Goal: Connect with others: Connect with others

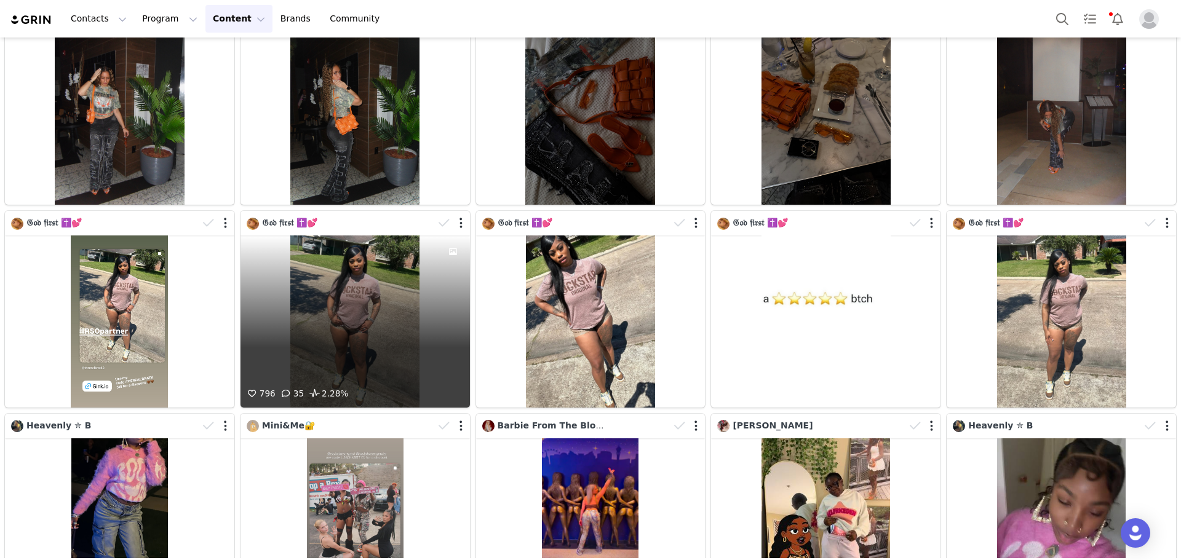
scroll to position [3132, 0]
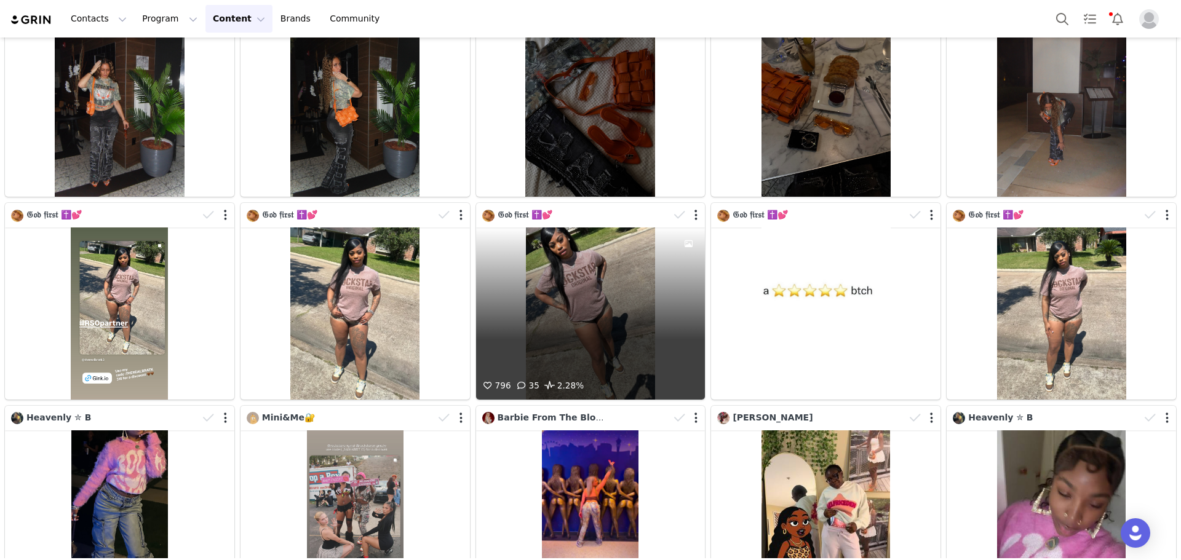
click at [548, 320] on div "796 35 2.28%" at bounding box center [590, 314] width 229 height 172
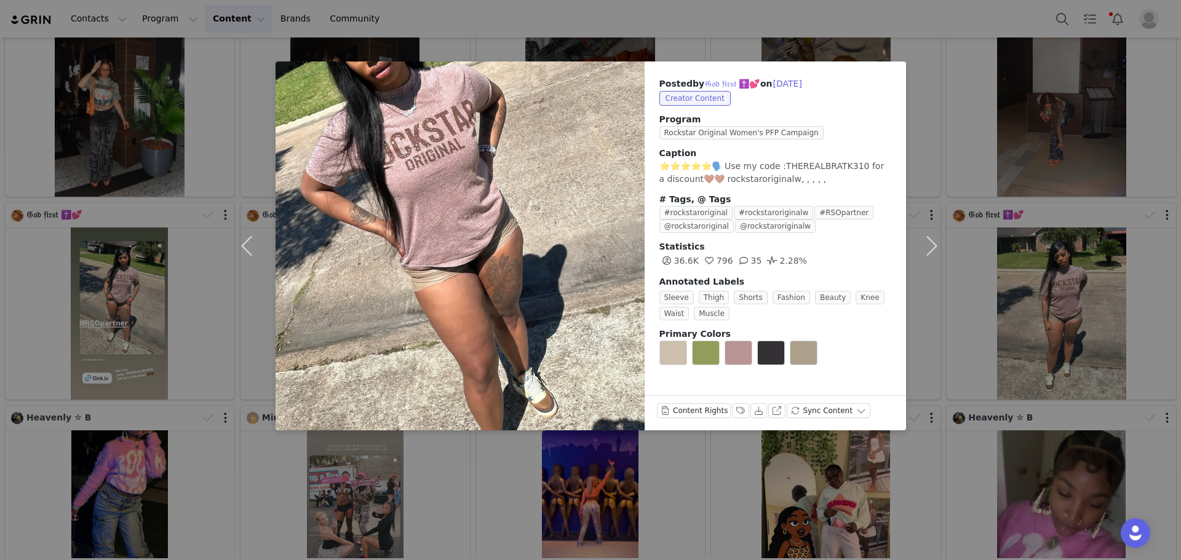
click at [484, 457] on div "Posted by 𝔊𝔬𝔡 𝔣𝔦𝔯𝔰𝔱 ✝️💕 on [DATE] Creator Content Program Rockstar Original Wom…" at bounding box center [590, 280] width 1181 height 560
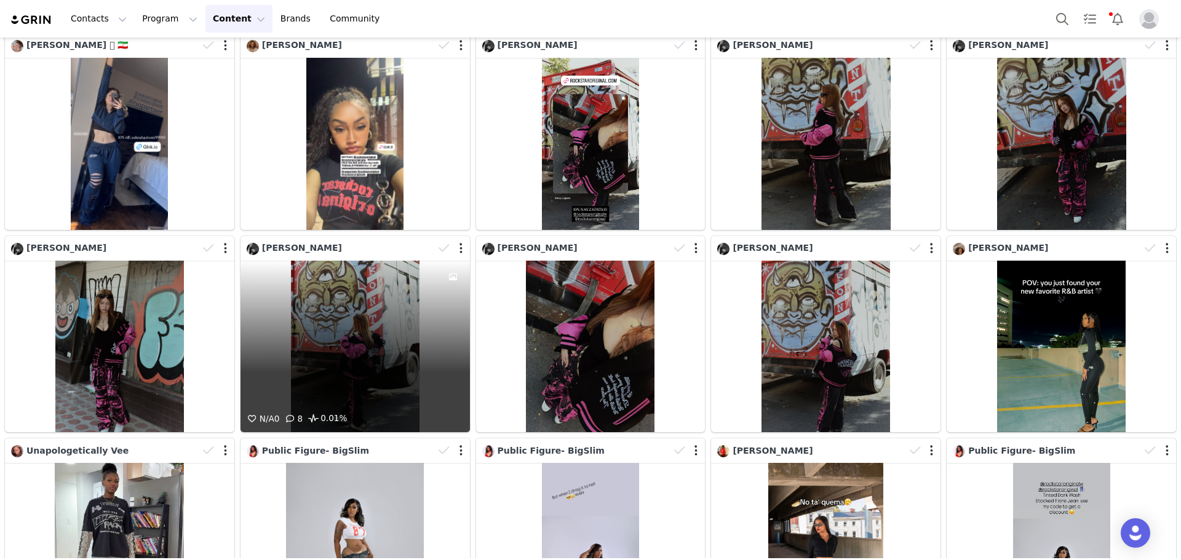
scroll to position [3774, 0]
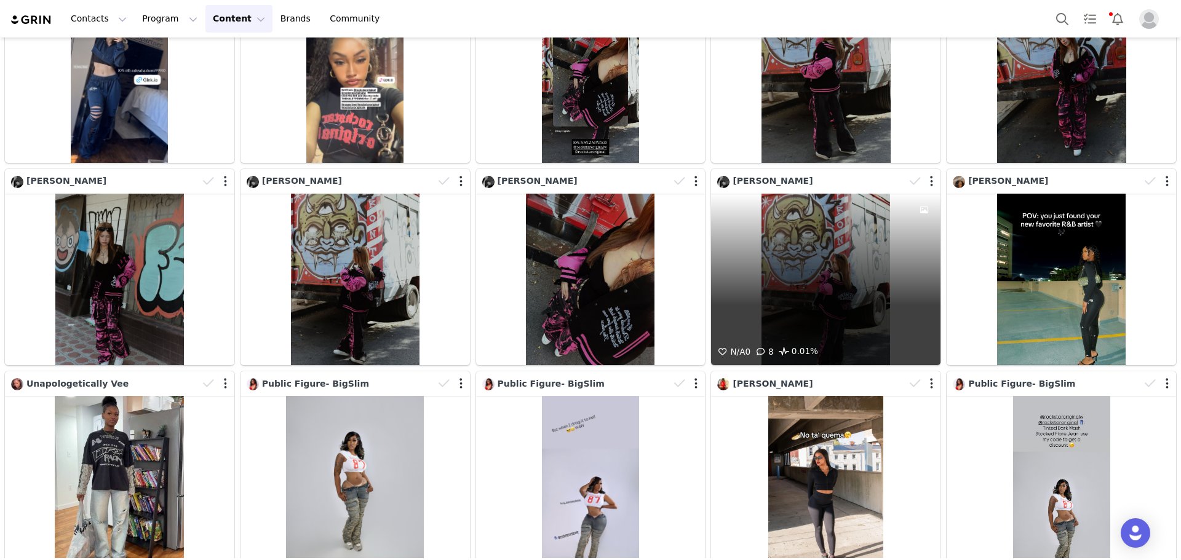
click at [846, 298] on div "N/A 0 8 0.01%" at bounding box center [825, 280] width 229 height 172
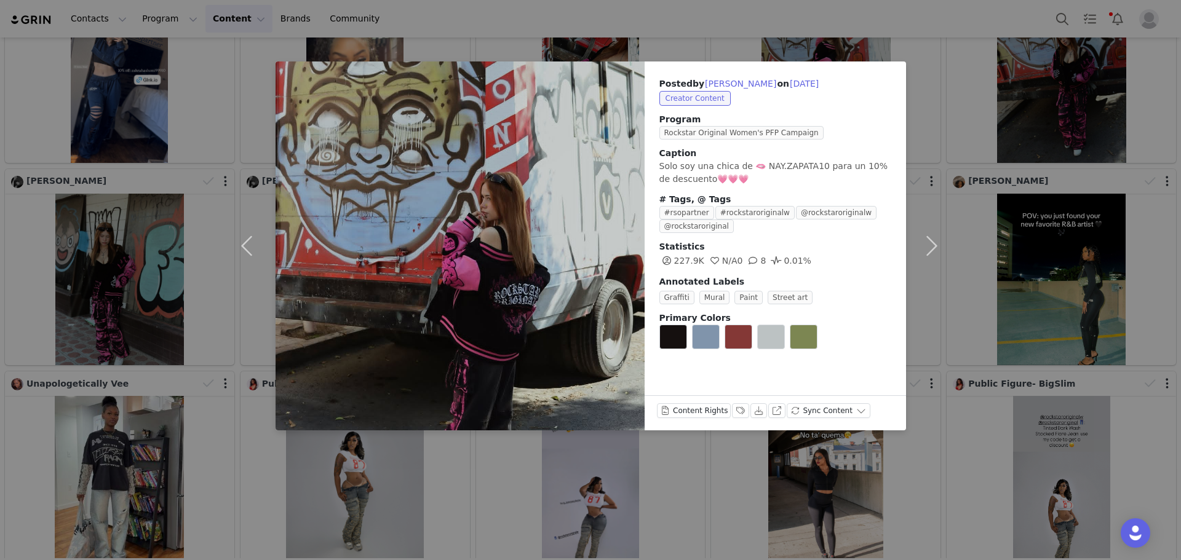
click at [527, 498] on div "Posted by [PERSON_NAME] on [DATE] Creator Content Program Rockstar Original Wom…" at bounding box center [590, 280] width 1181 height 560
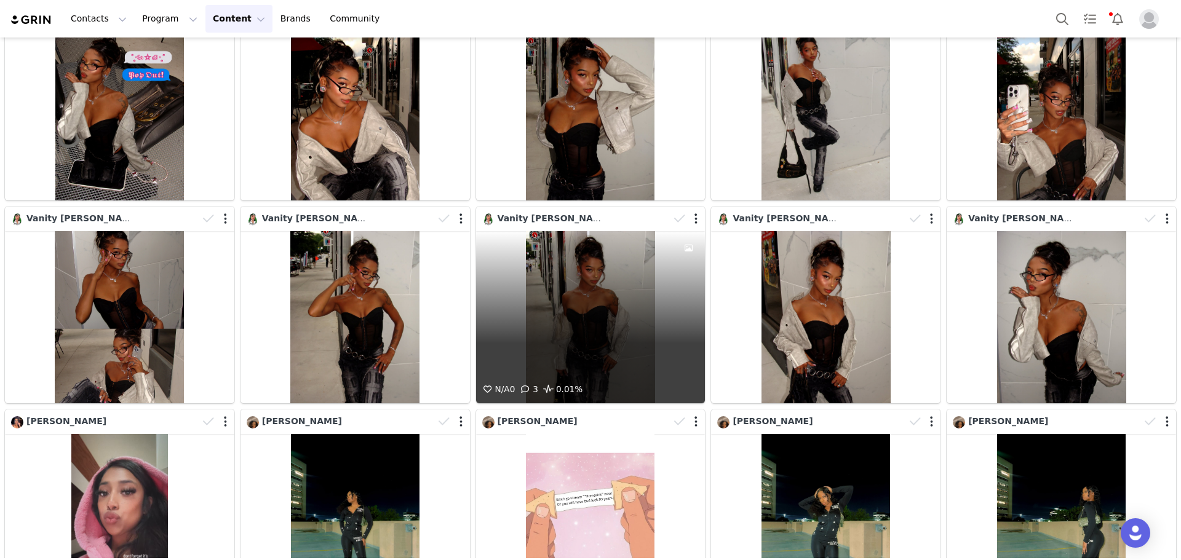
scroll to position [4573, 0]
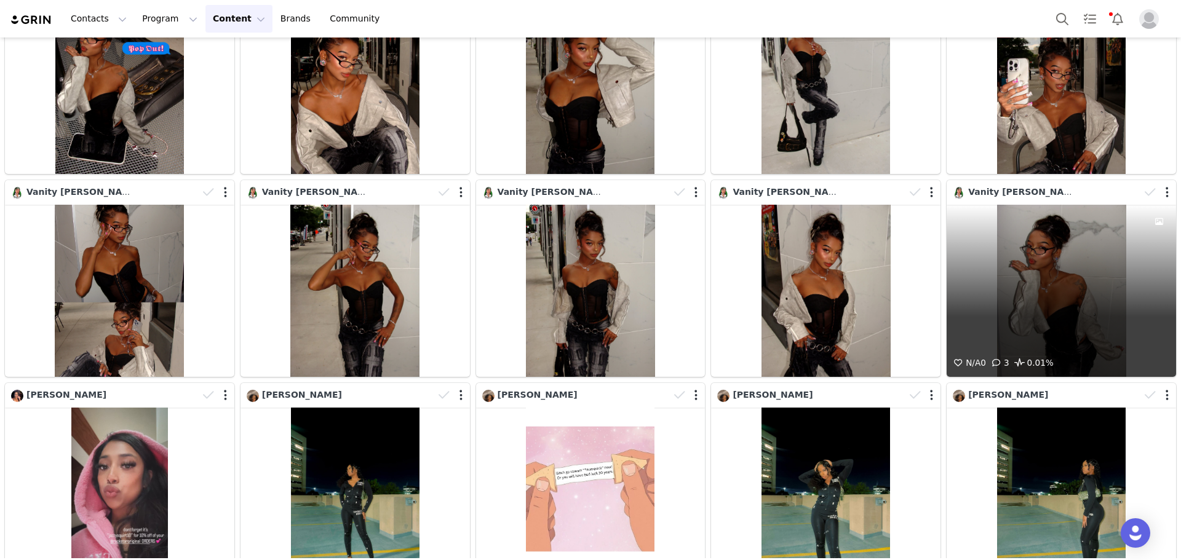
click at [1016, 270] on div "N/A 0 3 0.01%" at bounding box center [1060, 291] width 229 height 172
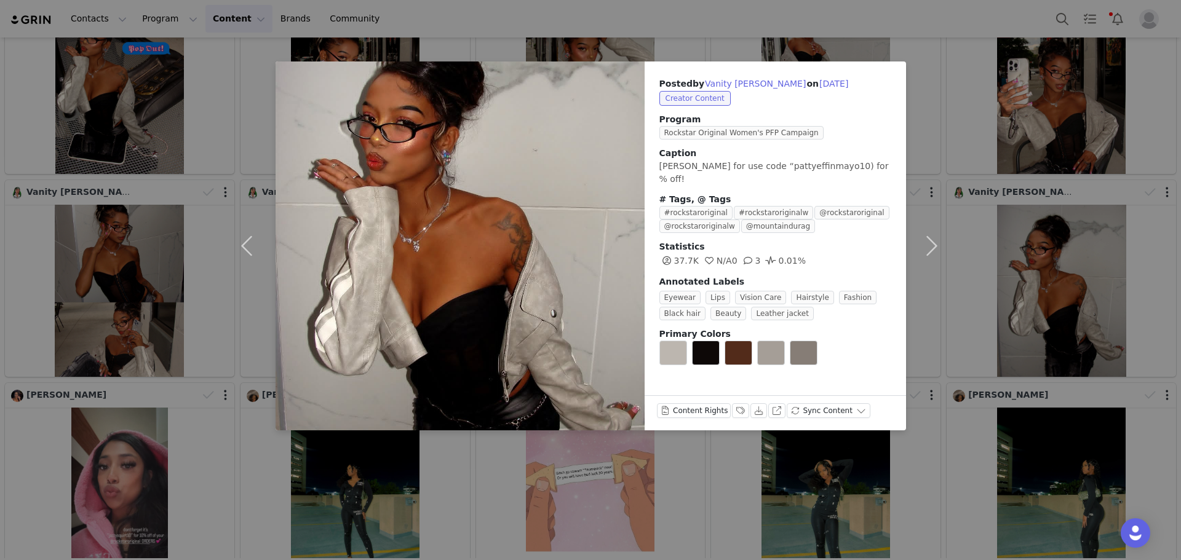
click at [986, 306] on div "Posted by [PERSON_NAME] on [DATE] Creator Content Program Rockstar Original Wom…" at bounding box center [590, 280] width 1181 height 560
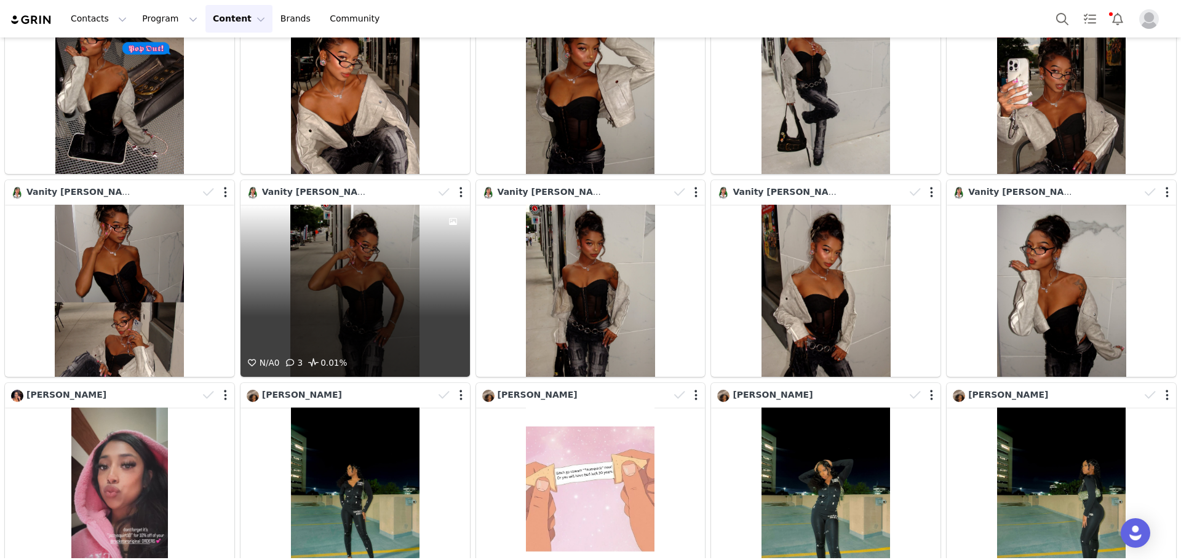
click at [425, 256] on div "N/A 0 3 0.01%" at bounding box center [354, 291] width 229 height 172
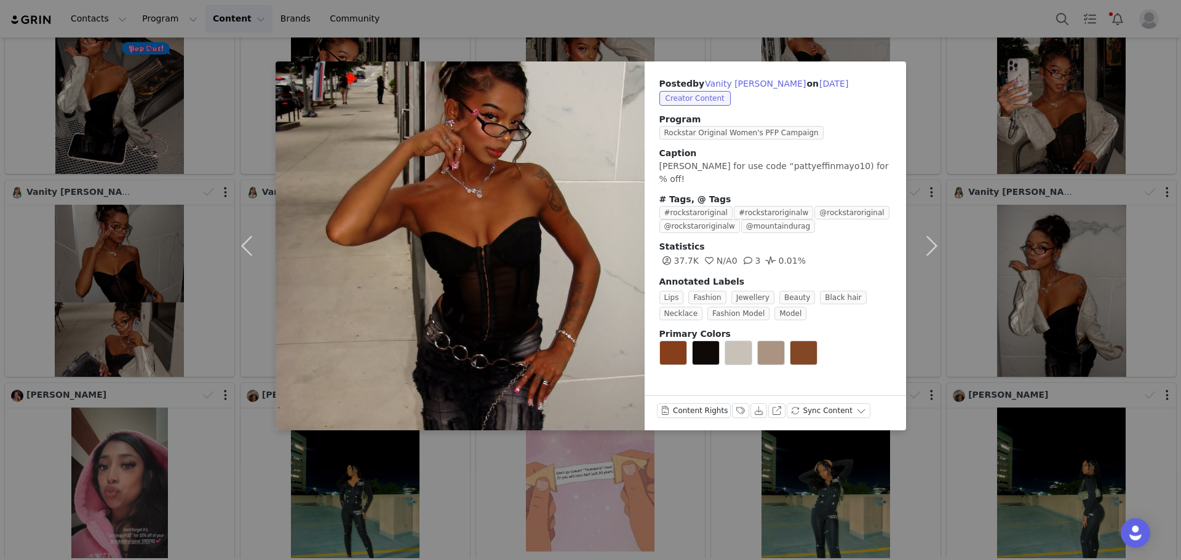
click at [1019, 395] on div "Posted by [PERSON_NAME] on [DATE] Creator Content Program Rockstar Original Wom…" at bounding box center [590, 280] width 1181 height 560
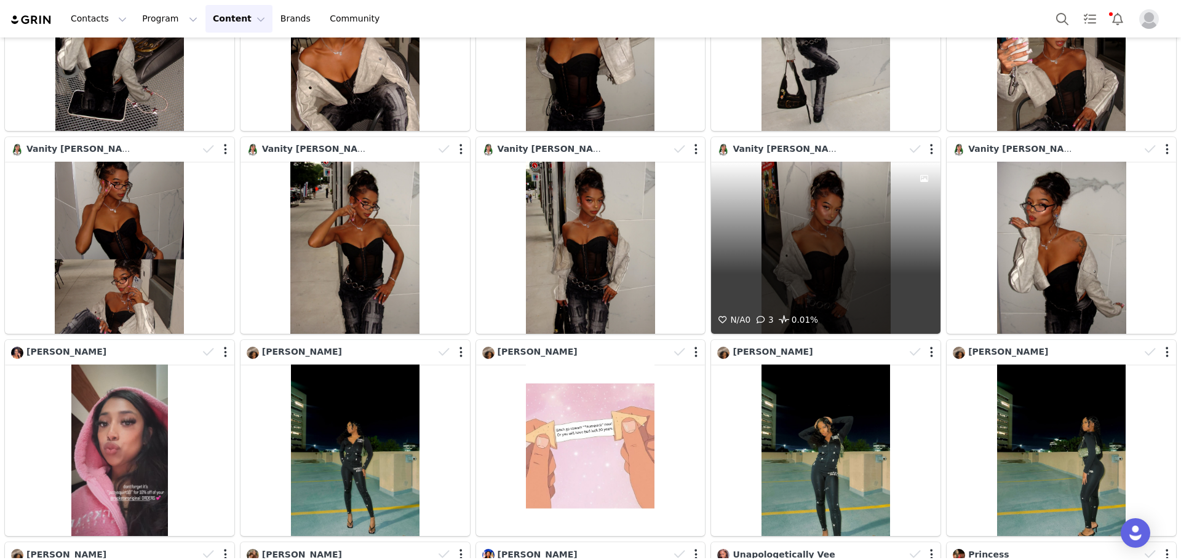
scroll to position [4635, 0]
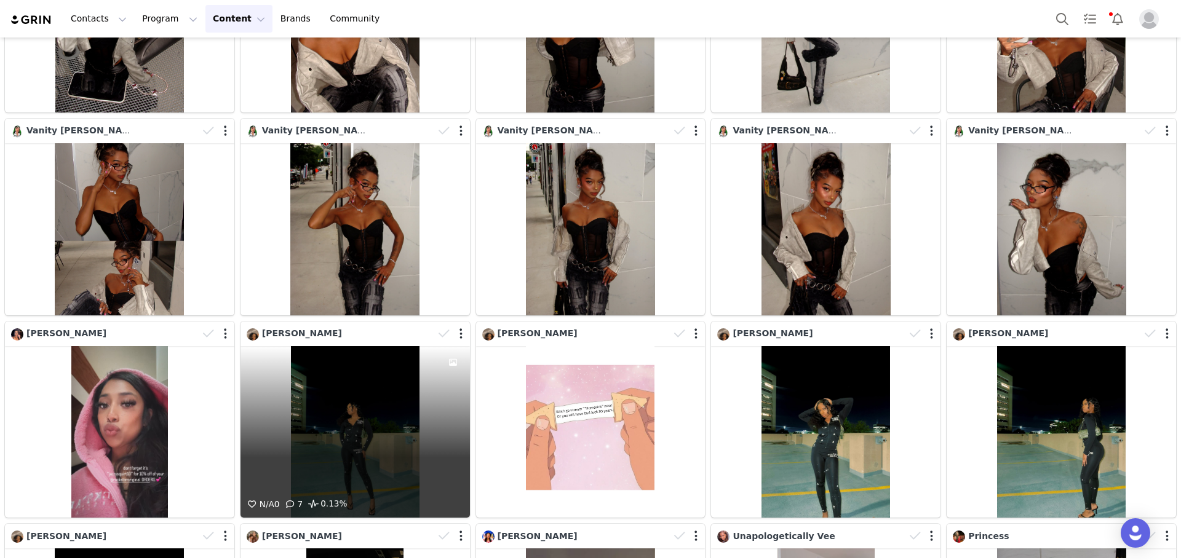
click at [366, 407] on div "N/A 0 7 0.13%" at bounding box center [354, 432] width 229 height 172
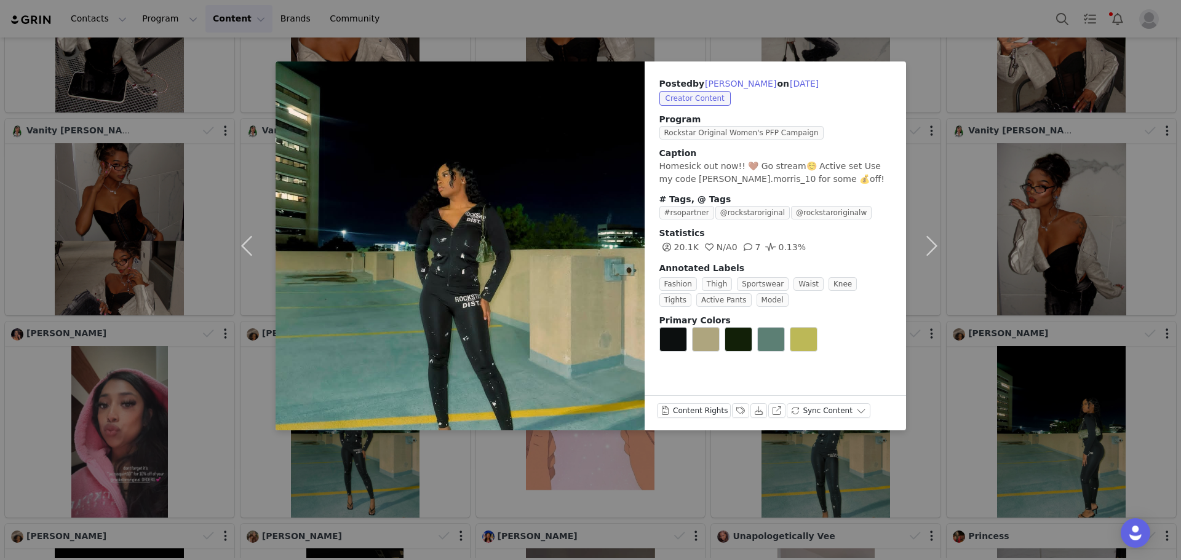
click at [458, 475] on div "Posted by [PERSON_NAME] on [DATE] Creator Content Program Rockstar Original Wom…" at bounding box center [590, 280] width 1181 height 560
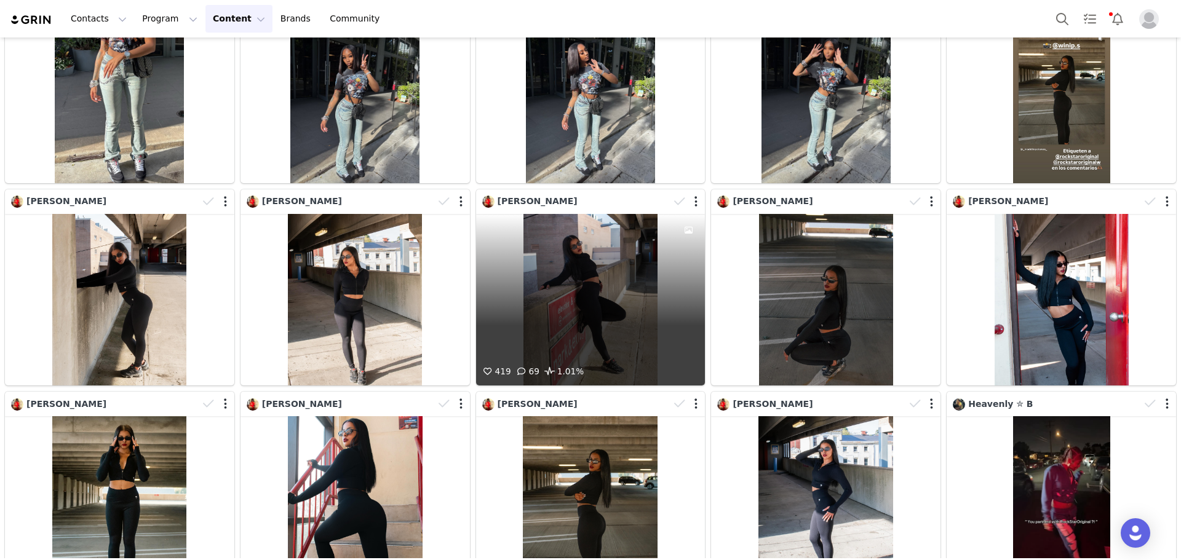
scroll to position [6805, 0]
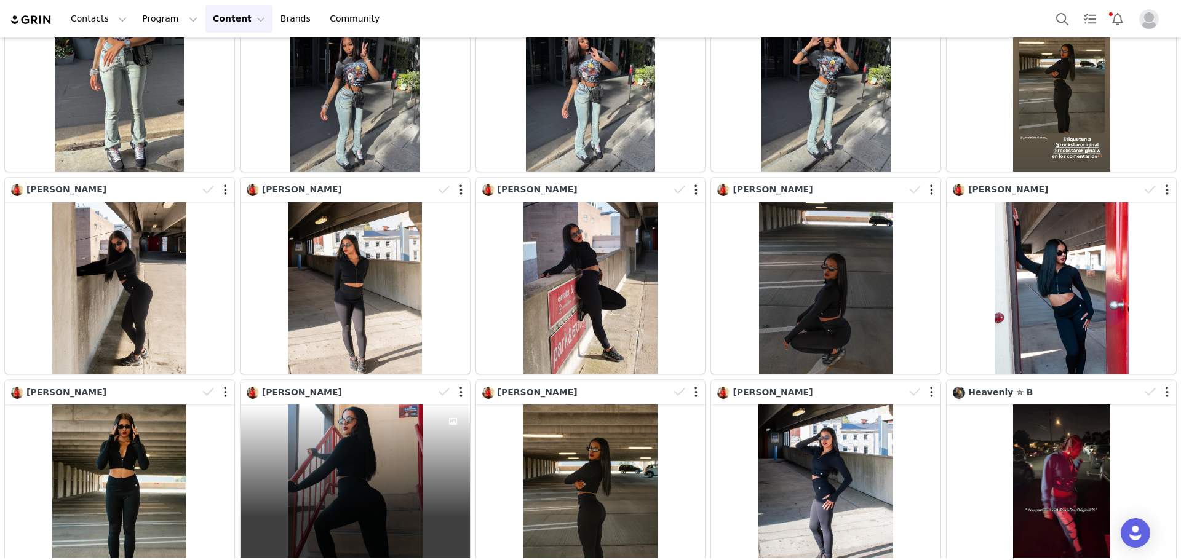
click at [402, 427] on div "419 69 1.01%" at bounding box center [354, 491] width 229 height 172
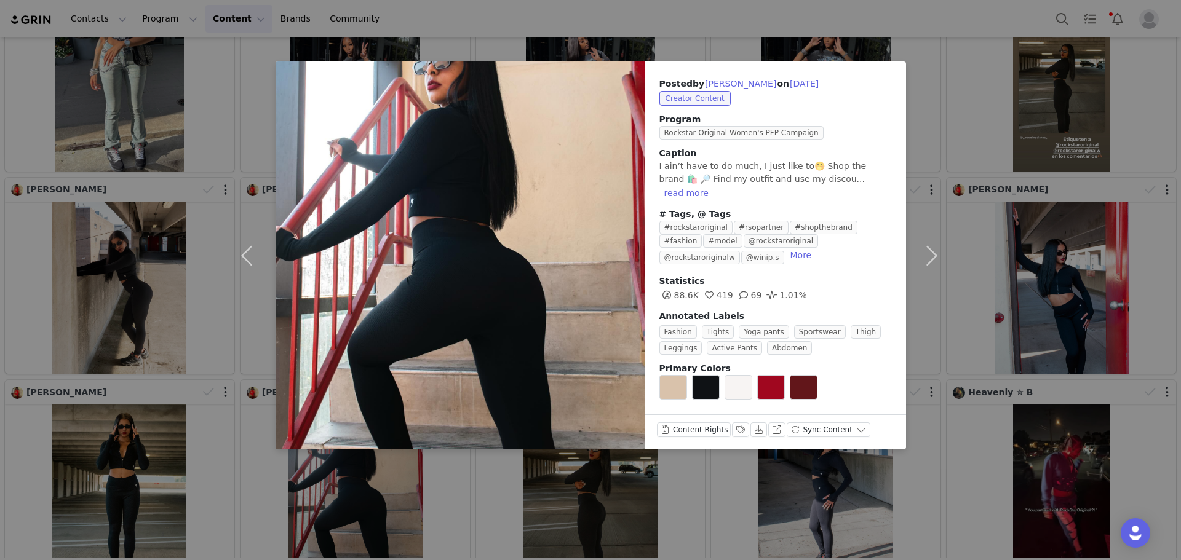
click at [851, 456] on div "Posted by [PERSON_NAME] on [DATE] Creator Content Program Rockstar Original Wom…" at bounding box center [590, 280] width 1181 height 560
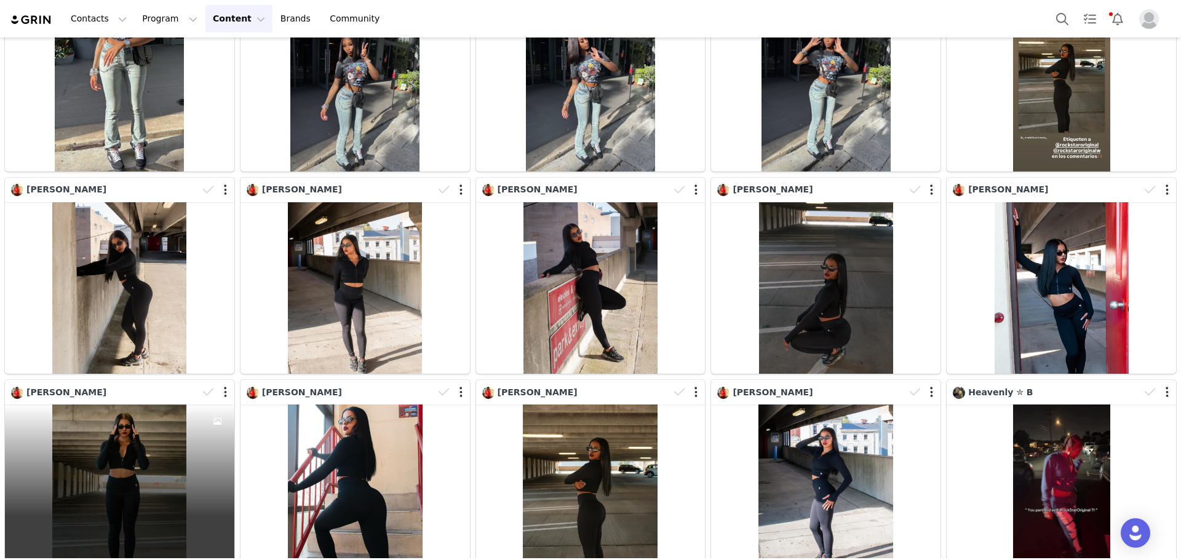
click at [115, 405] on div "419 69 1.01%" at bounding box center [119, 491] width 229 height 172
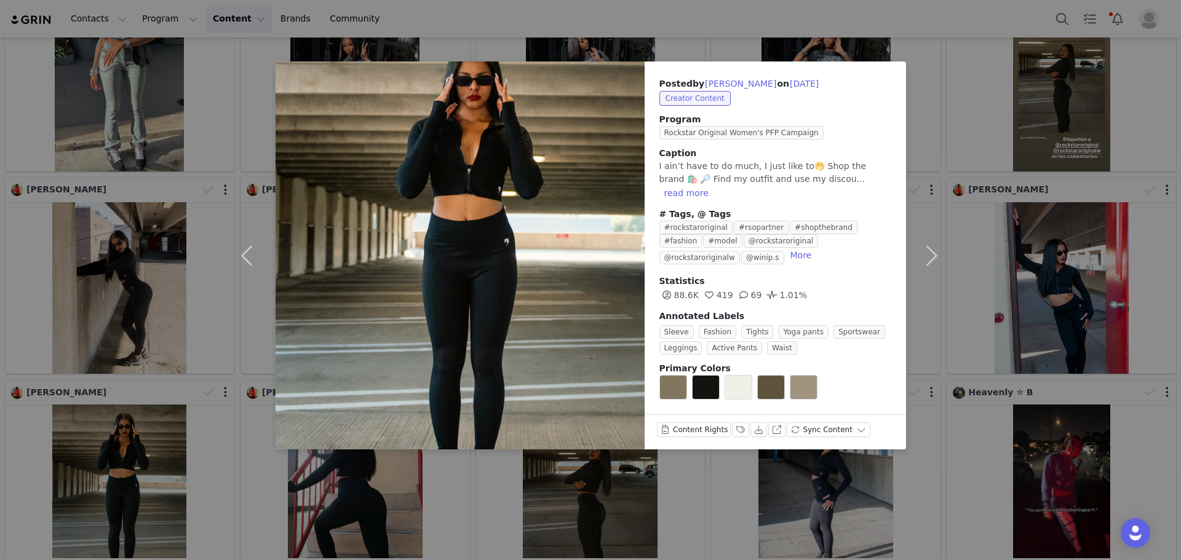
click at [115, 402] on div "Posted by [PERSON_NAME] on [DATE] Creator Content Program Rockstar Original Wom…" at bounding box center [590, 280] width 1181 height 560
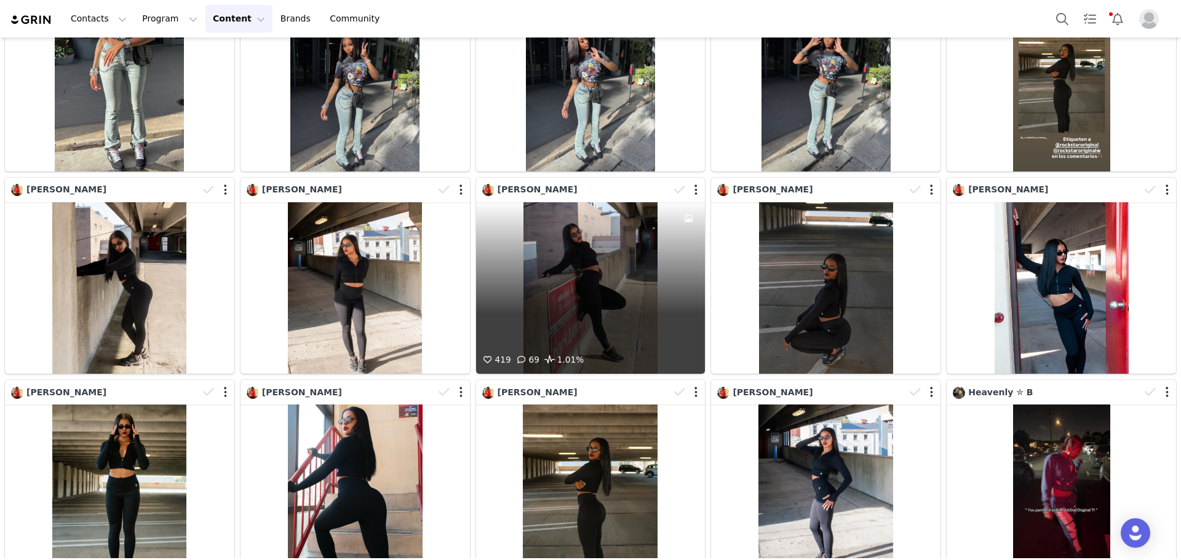
click at [607, 220] on div "419 69 1.01%" at bounding box center [590, 288] width 229 height 172
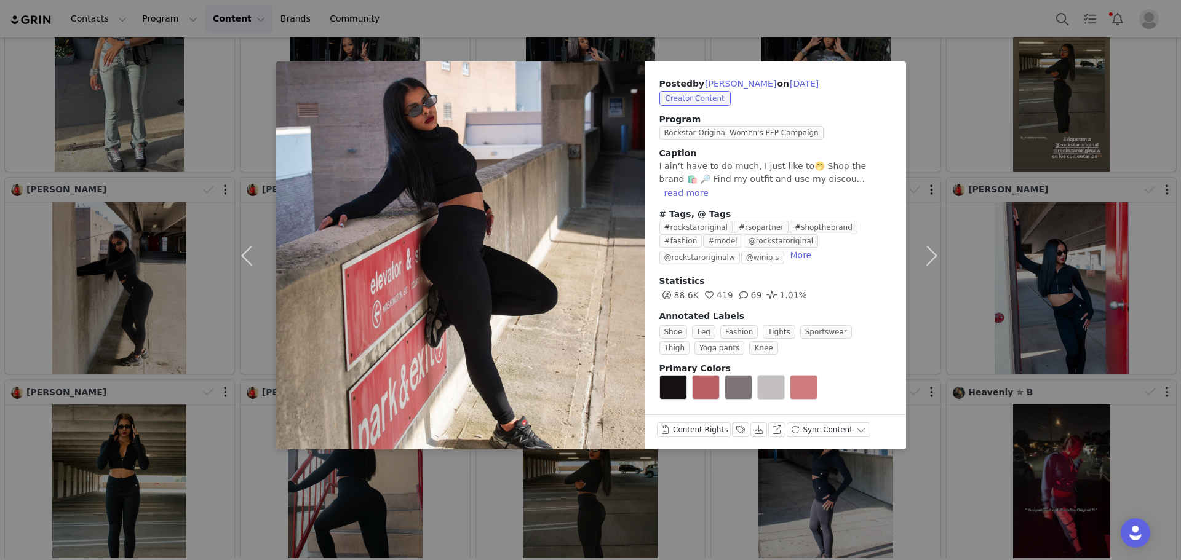
click at [1001, 252] on div "Posted by [PERSON_NAME] on [DATE] Creator Content Program Rockstar Original Wom…" at bounding box center [590, 280] width 1181 height 560
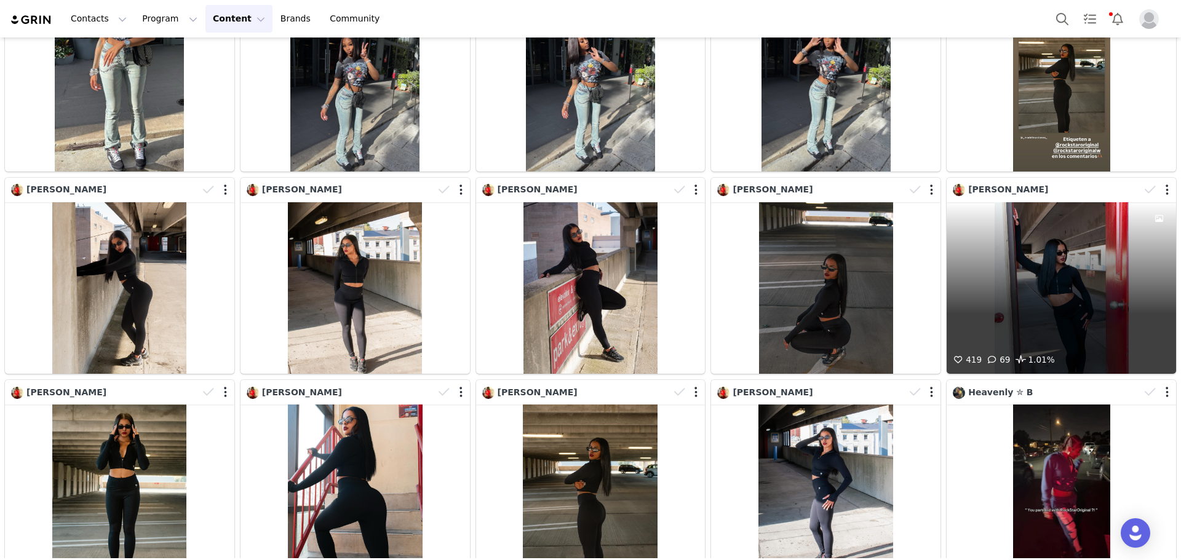
click at [1159, 252] on div at bounding box center [1158, 277] width 33 height 151
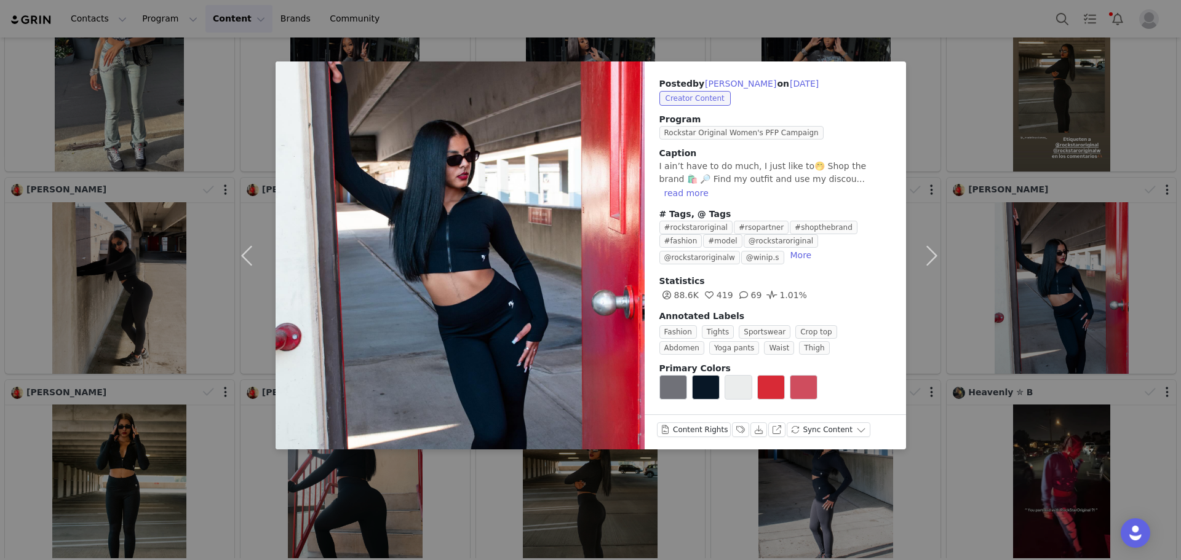
click at [1141, 252] on div "Posted by [PERSON_NAME] on [DATE] Creator Content Program Rockstar Original Wom…" at bounding box center [590, 280] width 1181 height 560
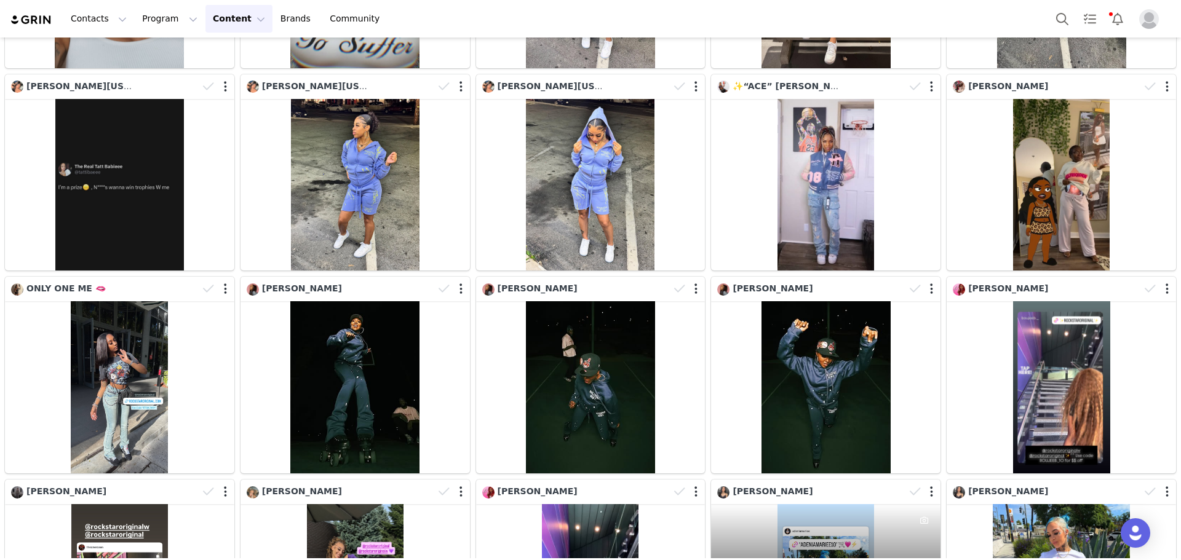
scroll to position [9058, 0]
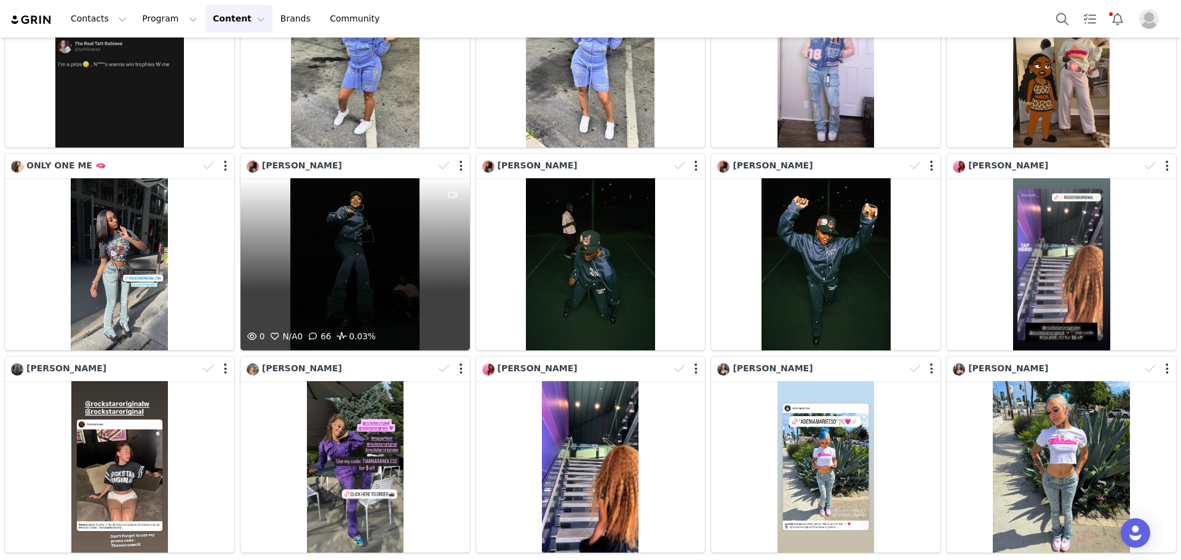
click at [371, 221] on div "0 N/A 0 66 0.03%" at bounding box center [354, 264] width 229 height 172
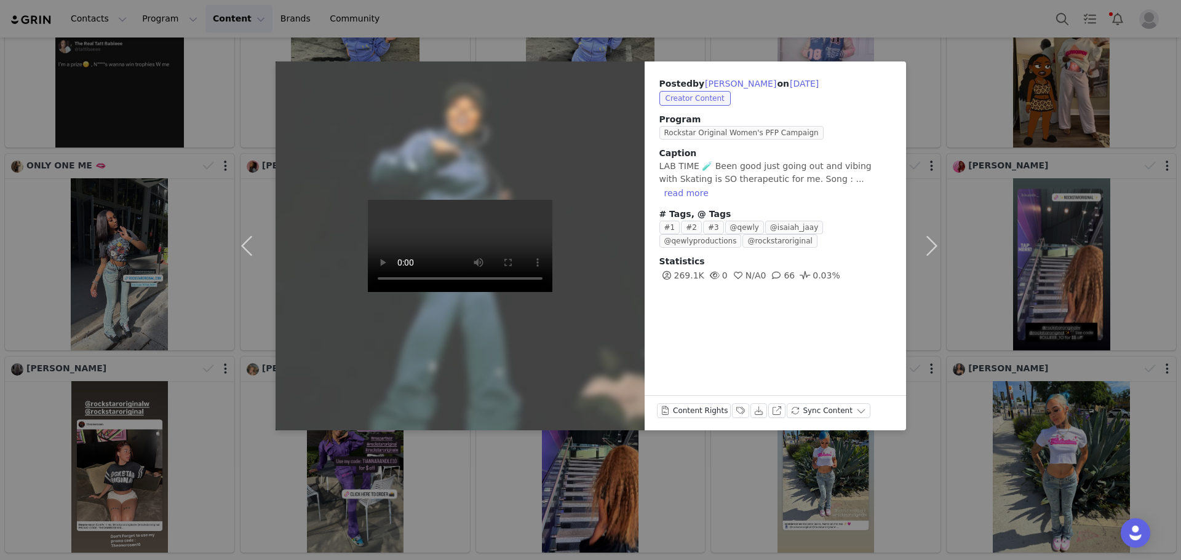
click at [774, 460] on div "Posted by [PERSON_NAME] on [DATE] Creator Content Program Rockstar Original Wom…" at bounding box center [590, 280] width 1181 height 560
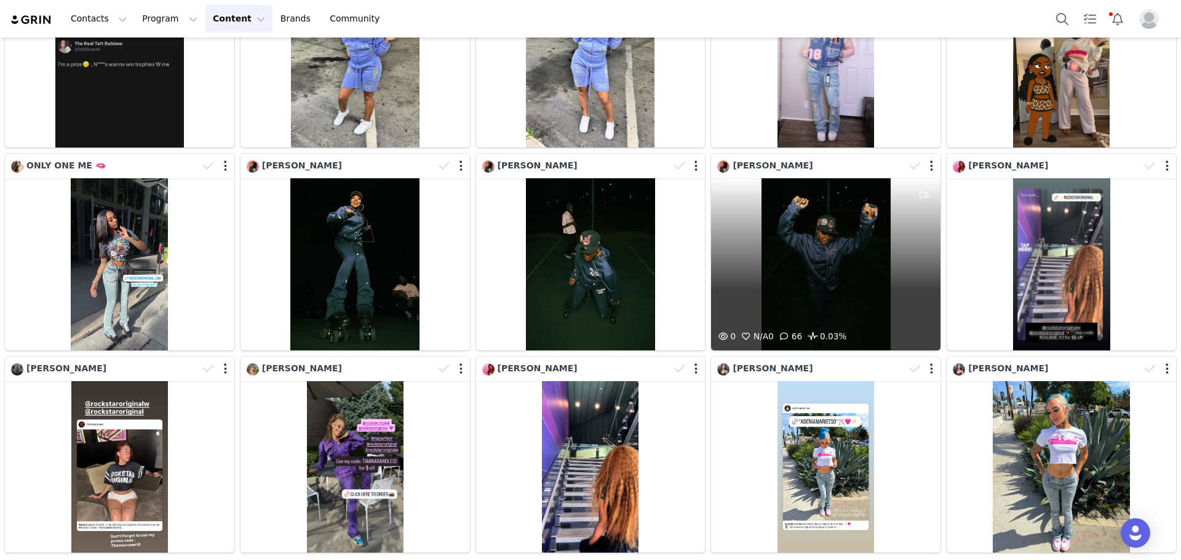
click at [852, 178] on div "0 N/A 0 66 0.03%" at bounding box center [825, 264] width 229 height 172
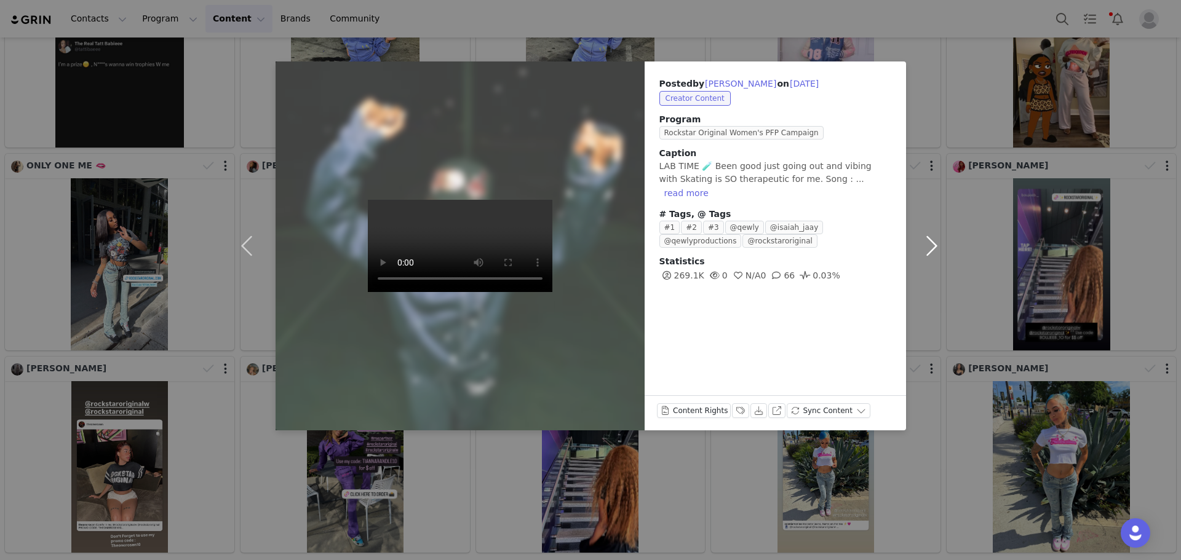
click at [952, 224] on button "button" at bounding box center [932, 245] width 52 height 369
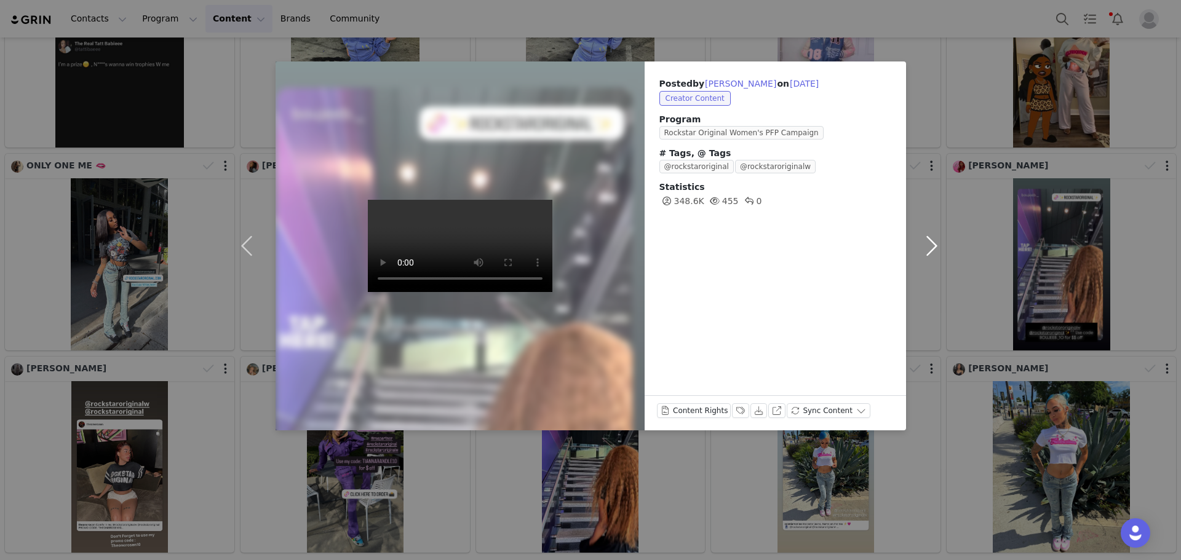
click at [956, 87] on button "button" at bounding box center [932, 245] width 52 height 369
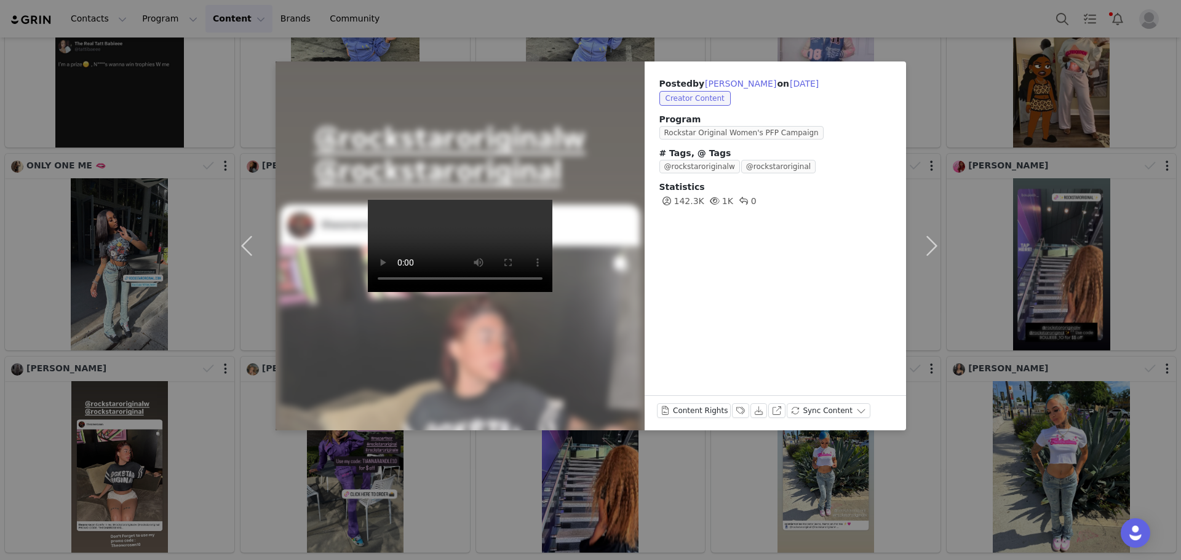
click at [68, 148] on div "Posted by [PERSON_NAME] on [DATE] Creator Content Program Rockstar Original Wom…" at bounding box center [590, 280] width 1181 height 560
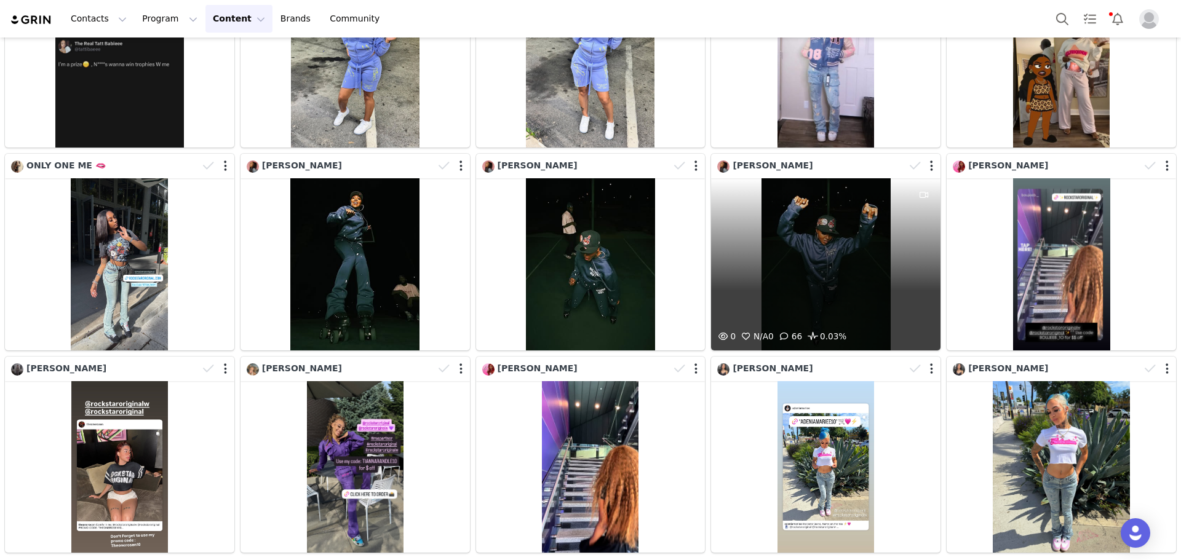
click at [773, 188] on div "0 N/A 0 66 0.03%" at bounding box center [825, 264] width 229 height 172
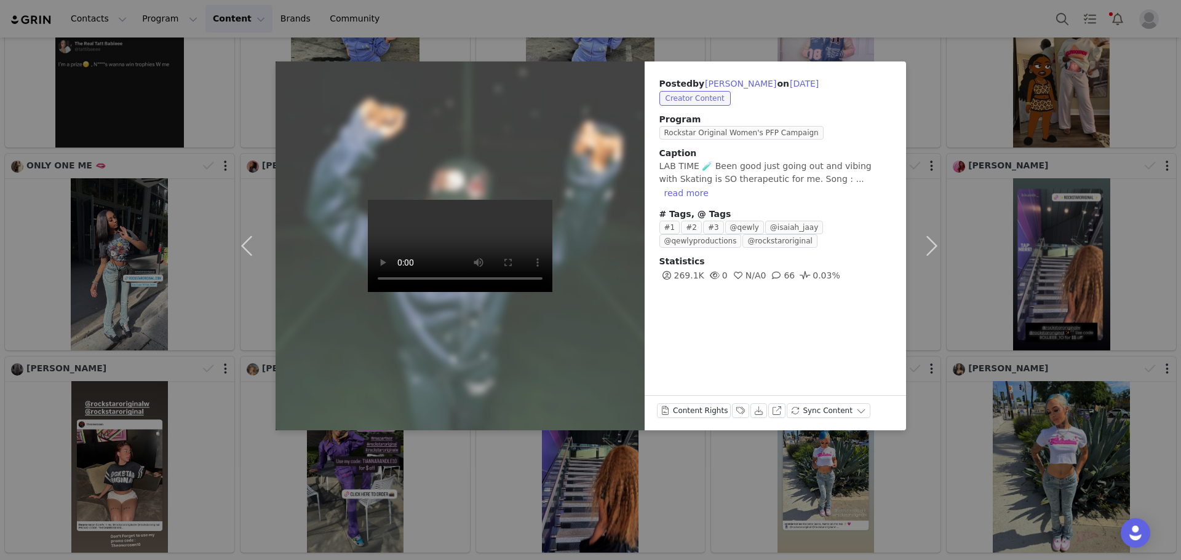
click at [960, 427] on div "Posted by [PERSON_NAME] on [DATE] Creator Content Program Rockstar Original Wom…" at bounding box center [590, 280] width 1181 height 560
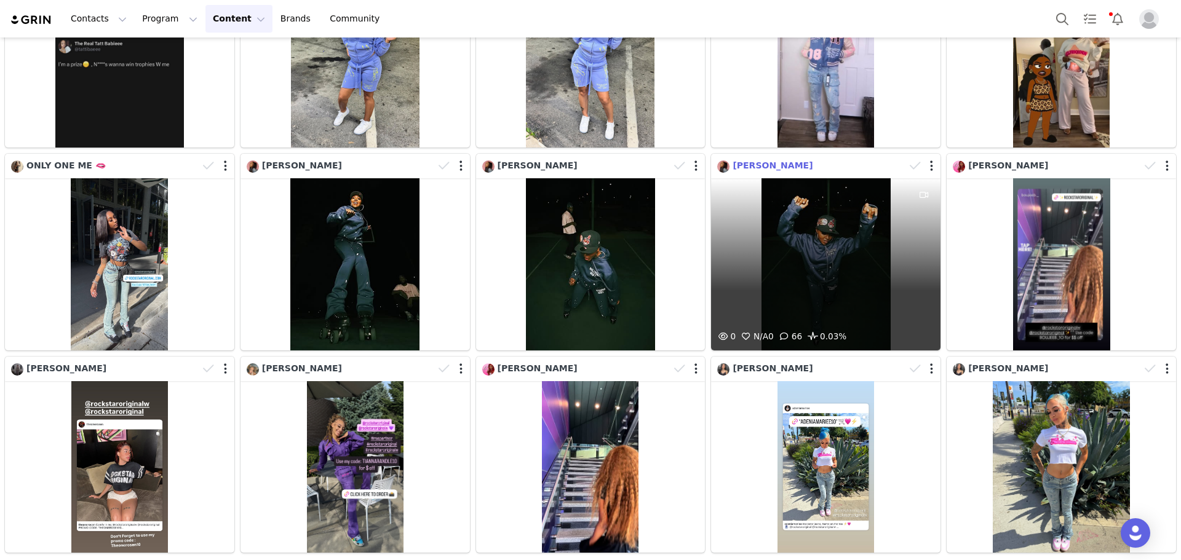
click at [740, 160] on span "[PERSON_NAME]" at bounding box center [772, 165] width 80 height 10
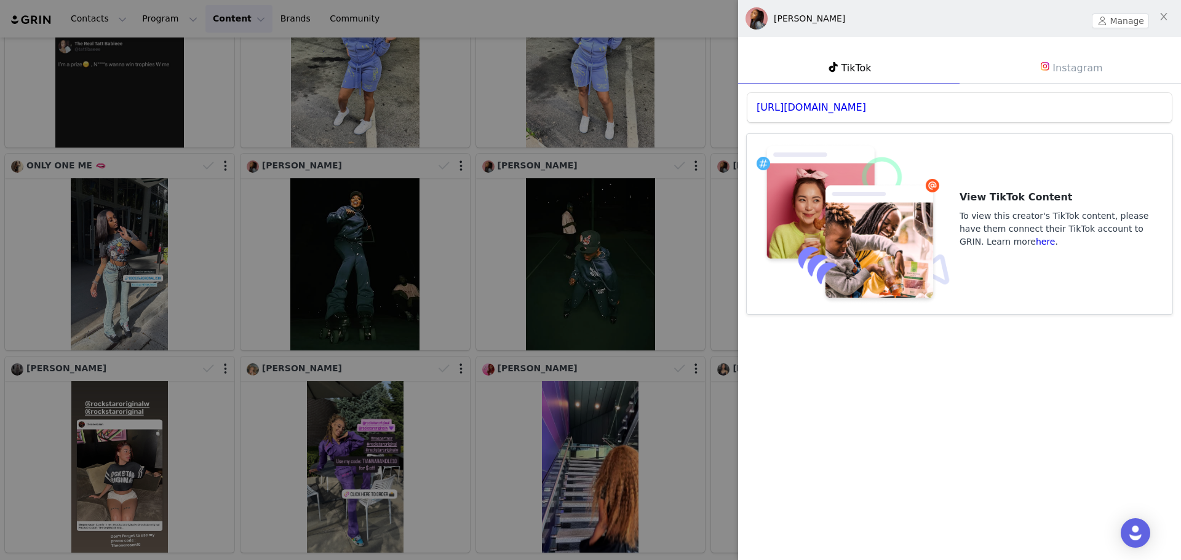
click at [1042, 71] on img at bounding box center [1045, 66] width 10 height 10
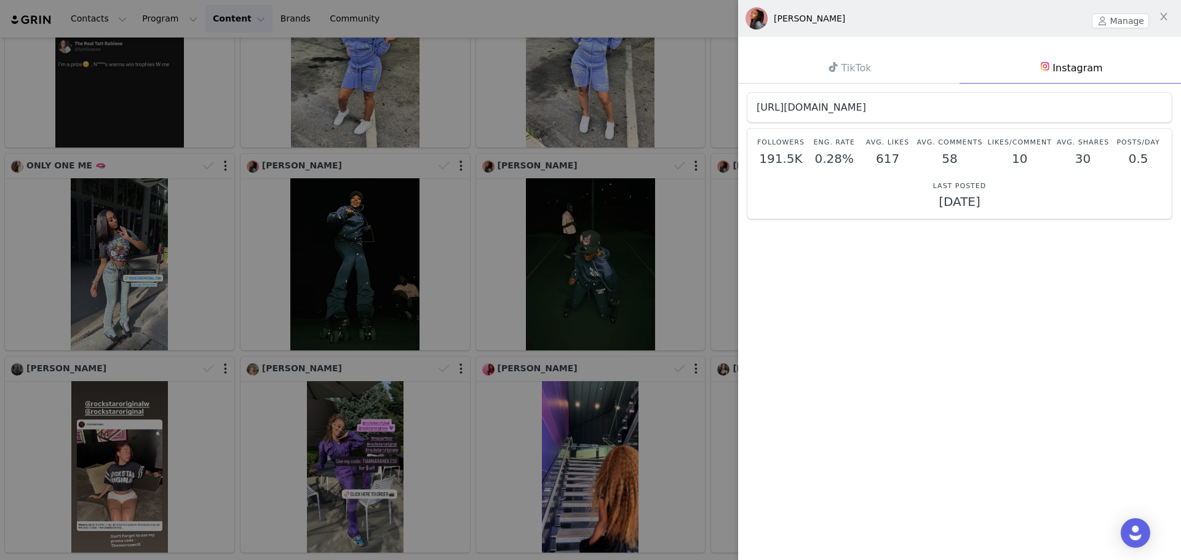
click at [866, 106] on link "[URL][DOMAIN_NAME]" at bounding box center [810, 107] width 109 height 12
